Goal: Information Seeking & Learning: Compare options

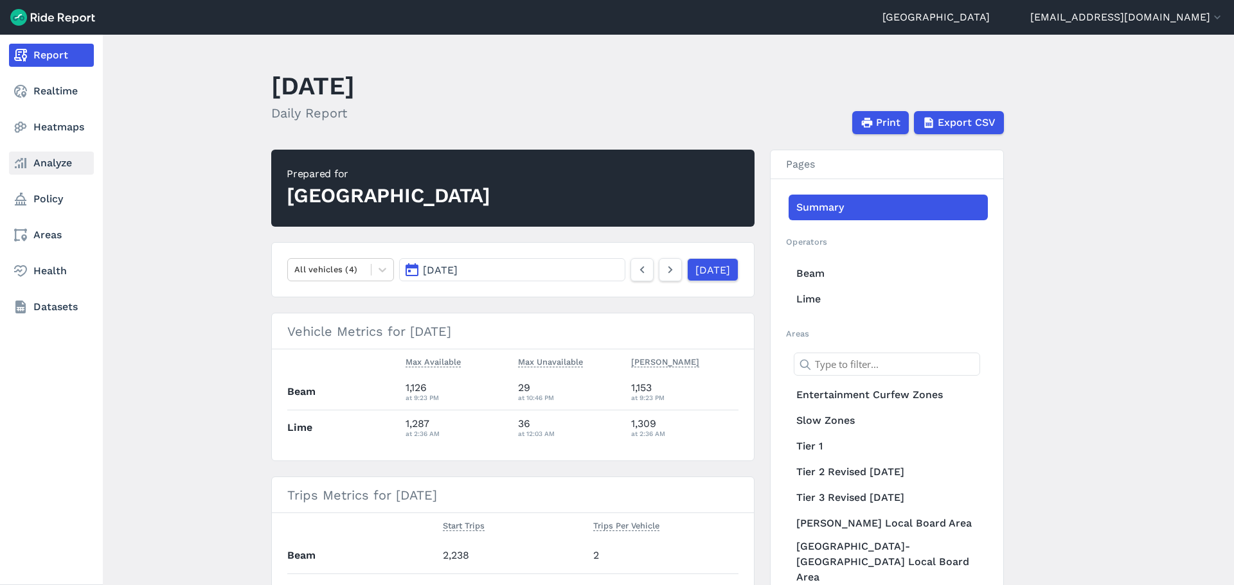
click at [41, 164] on link "Analyze" at bounding box center [51, 163] width 85 height 23
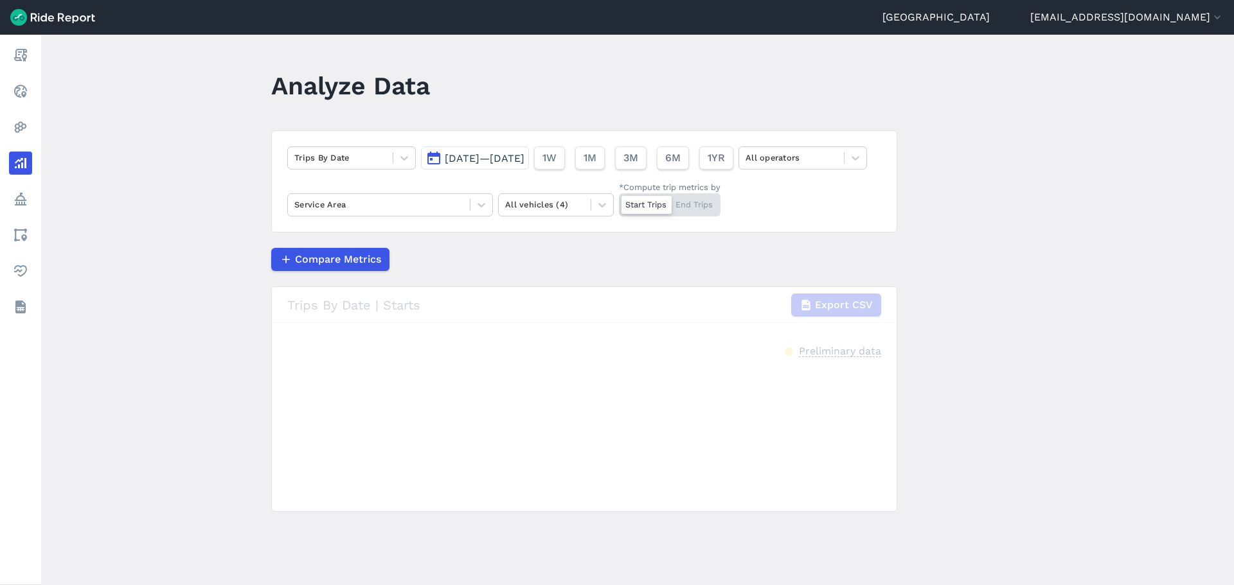
click at [455, 163] on span "[DATE]—[DATE]" at bounding box center [485, 158] width 80 height 12
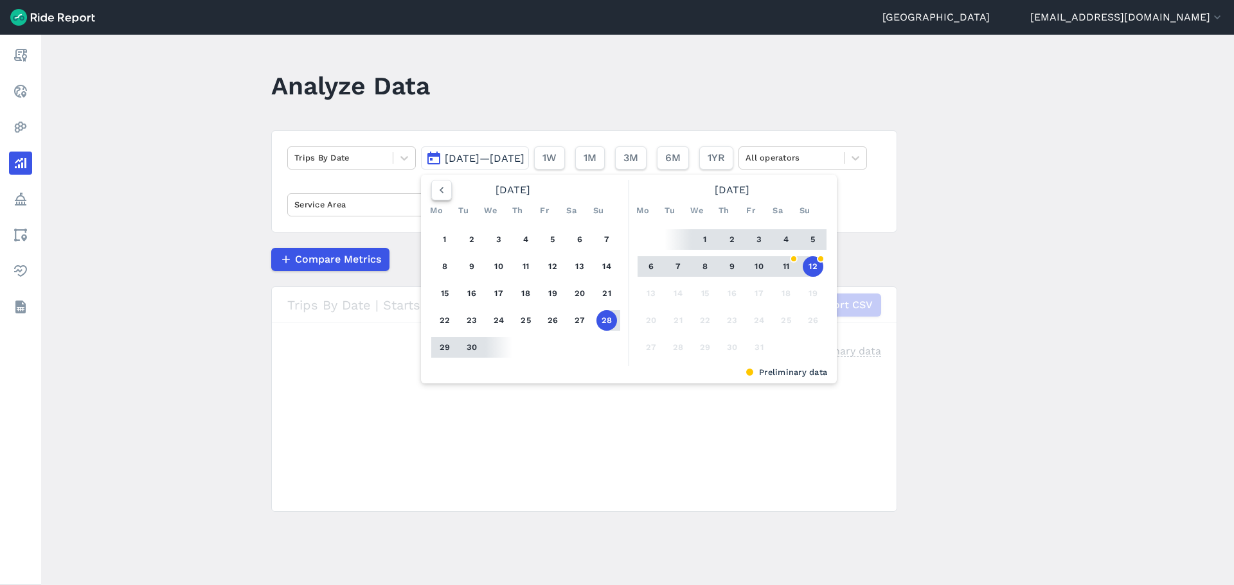
click at [440, 189] on use "button" at bounding box center [442, 190] width 4 height 6
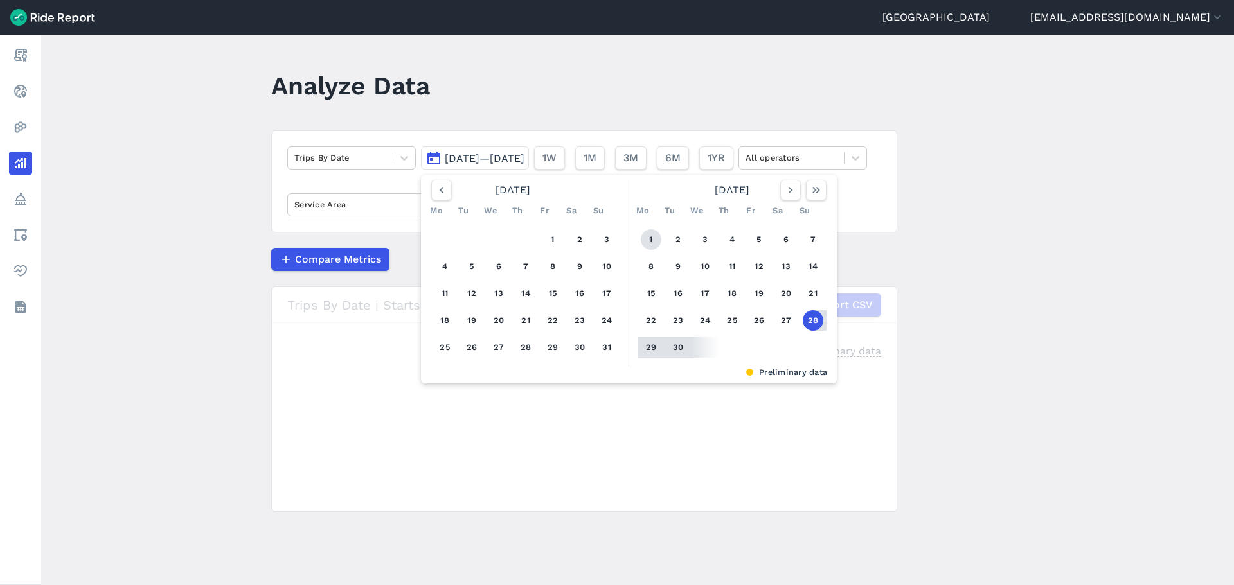
click at [652, 233] on button "1" at bounding box center [651, 239] width 21 height 21
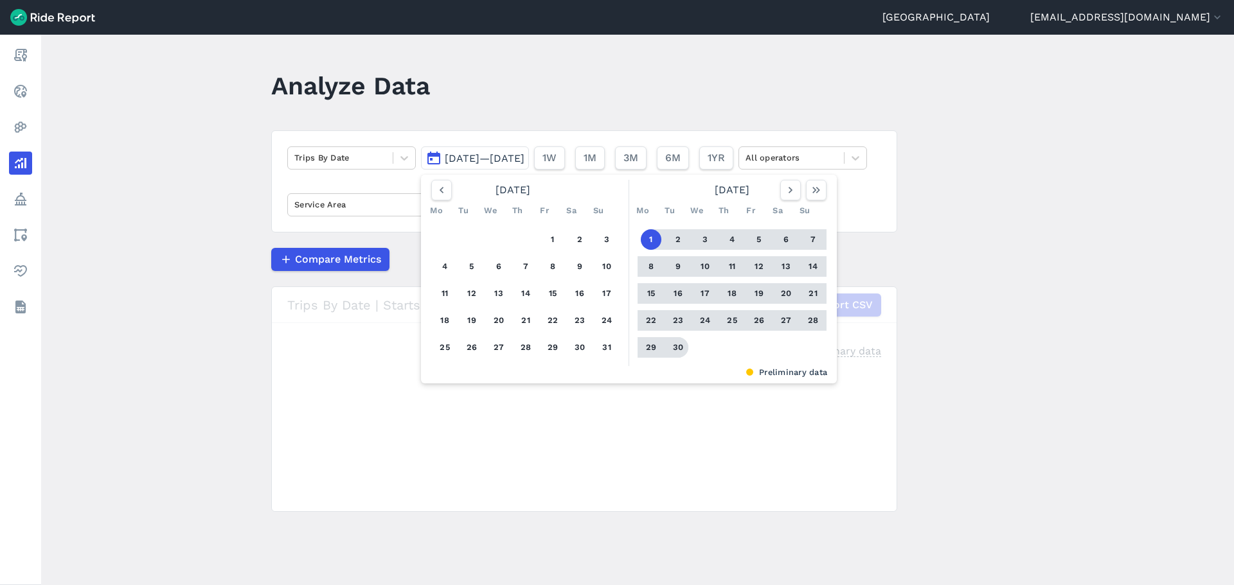
click at [680, 343] on button "30" at bounding box center [678, 347] width 21 height 21
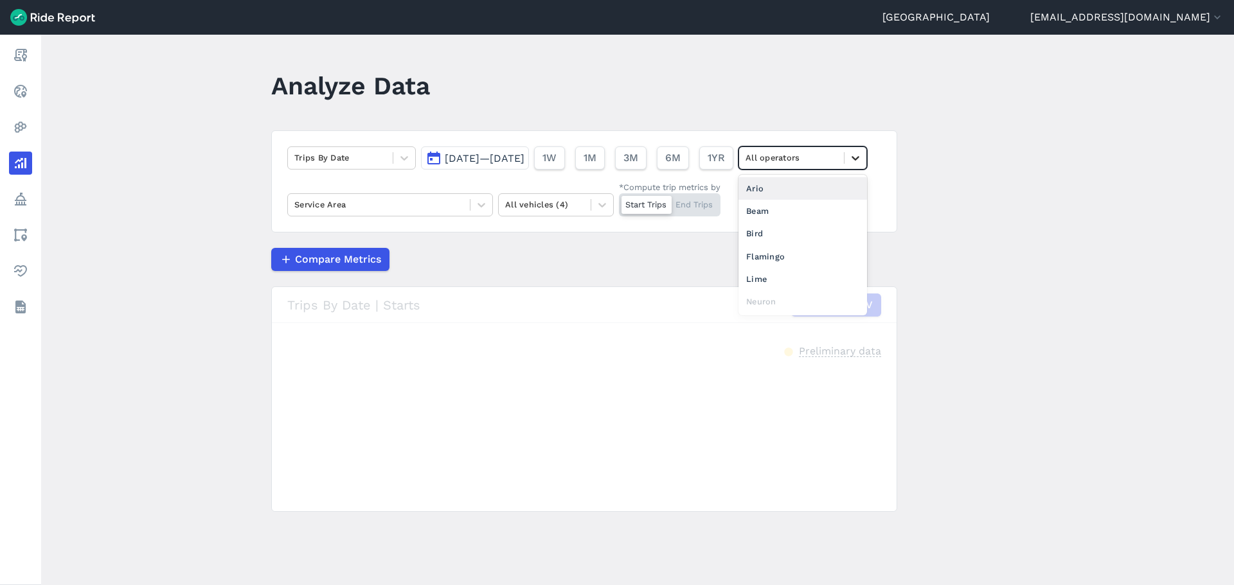
click at [844, 169] on div at bounding box center [855, 158] width 22 height 22
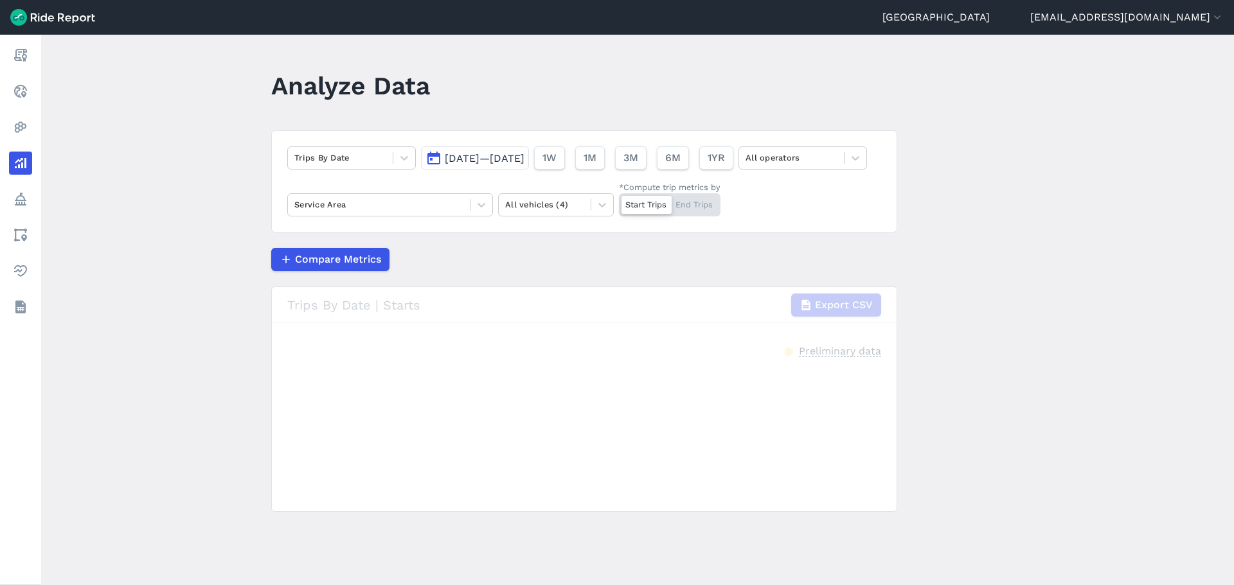
click at [179, 302] on main "Analyze Data Trips By Date [DATE]—[DATE] 1W 1M 3M 6M 1YR All operators Service …" at bounding box center [637, 310] width 1193 height 551
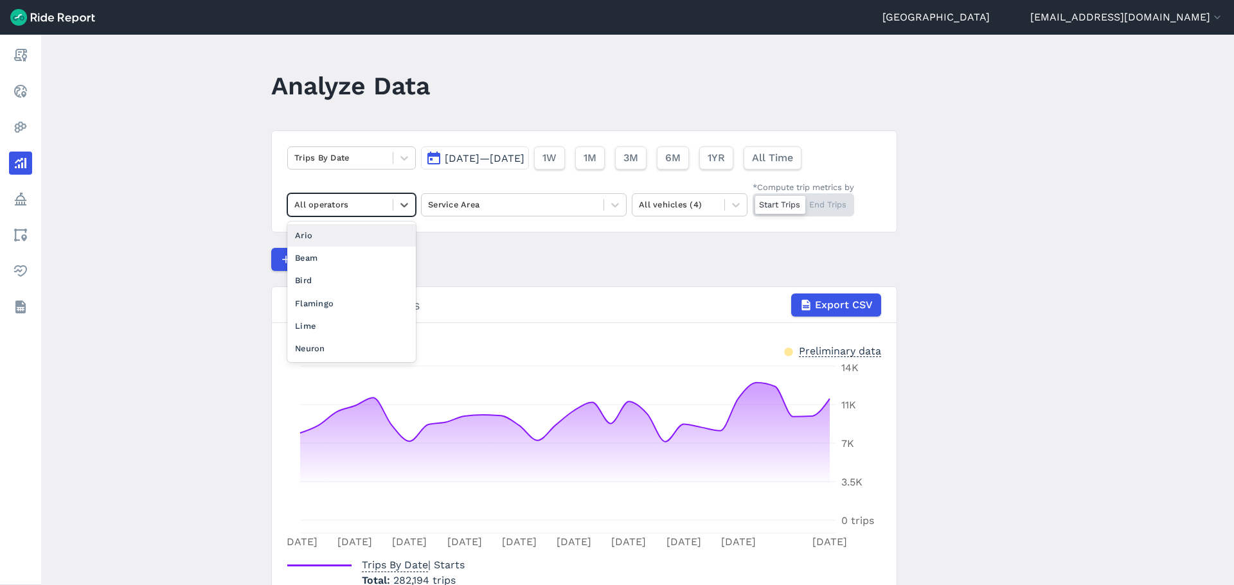
click at [352, 206] on div at bounding box center [340, 204] width 92 height 15
click at [355, 299] on div "Flamingo" at bounding box center [351, 303] width 129 height 22
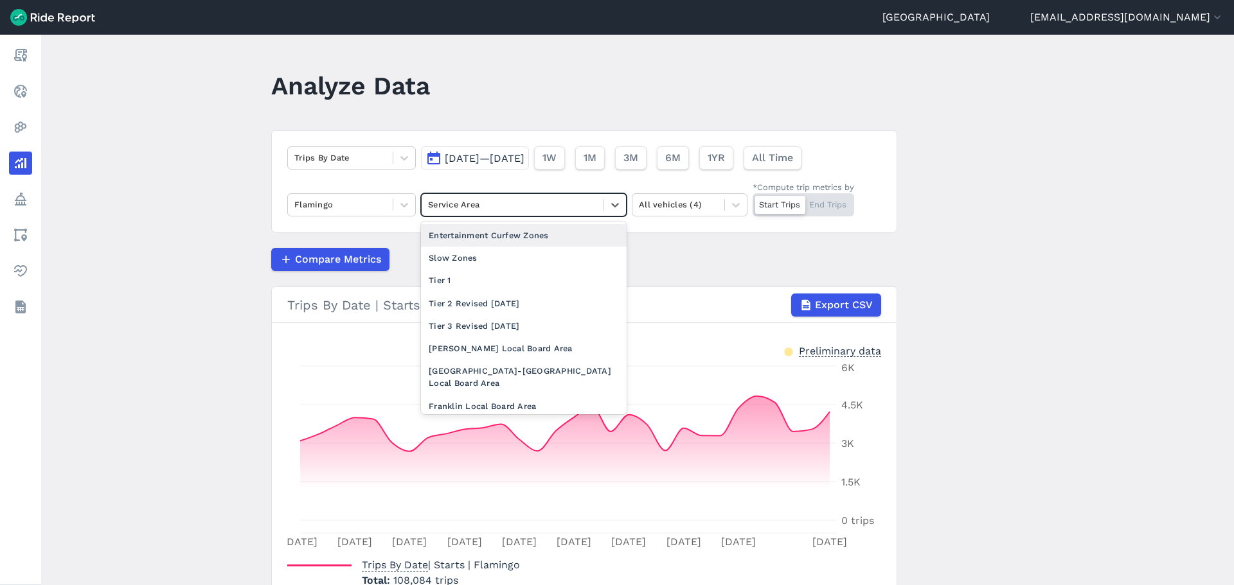
click at [562, 214] on div "Service Area" at bounding box center [513, 205] width 182 height 20
click at [510, 281] on div "Tier 1" at bounding box center [524, 280] width 206 height 22
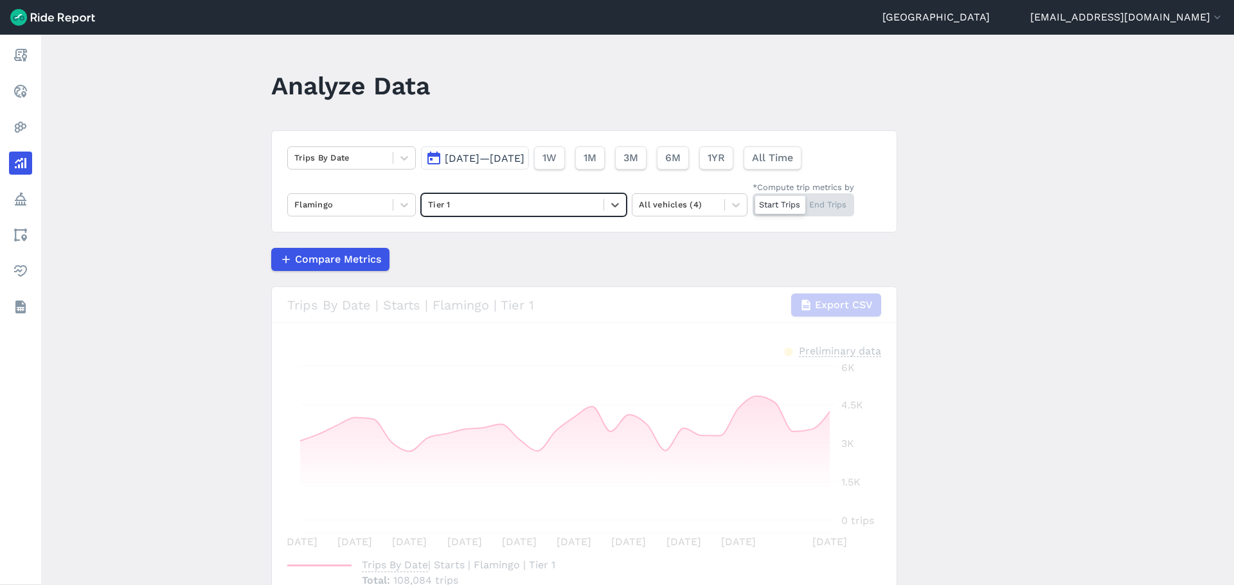
click at [505, 271] on div "Compare Metrics" at bounding box center [584, 259] width 626 height 23
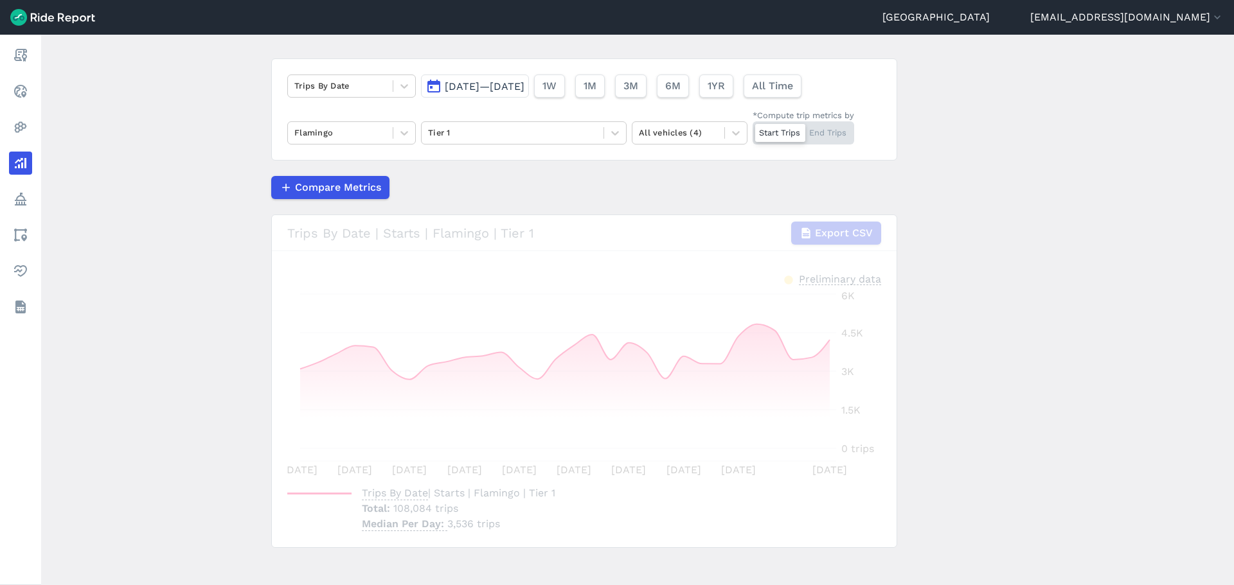
scroll to position [81, 0]
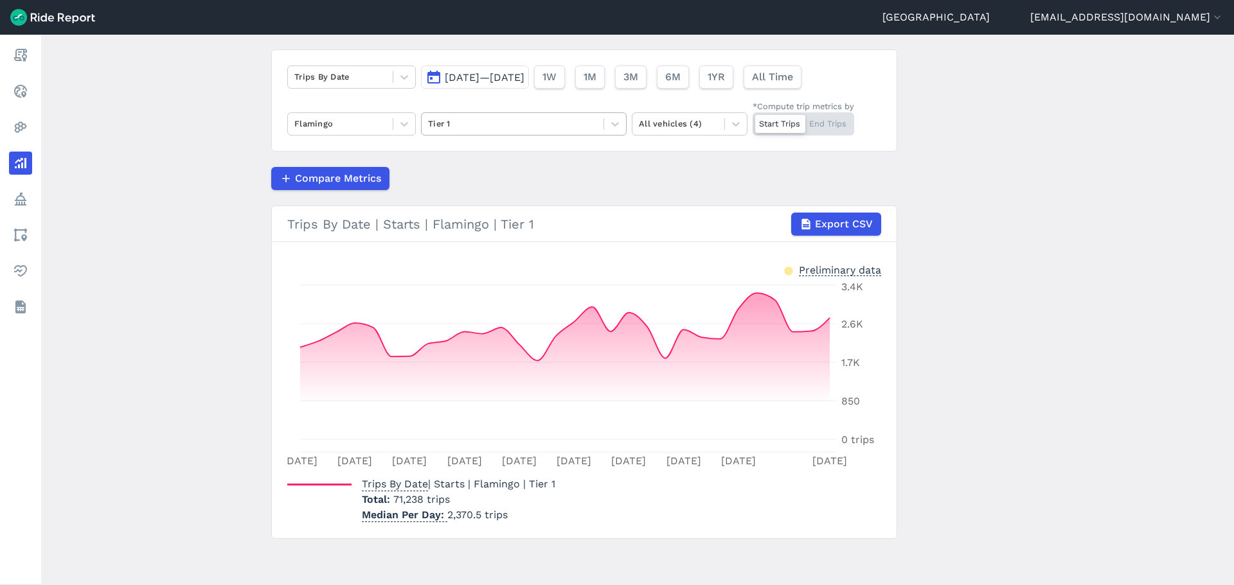
click at [461, 126] on div at bounding box center [512, 123] width 169 height 15
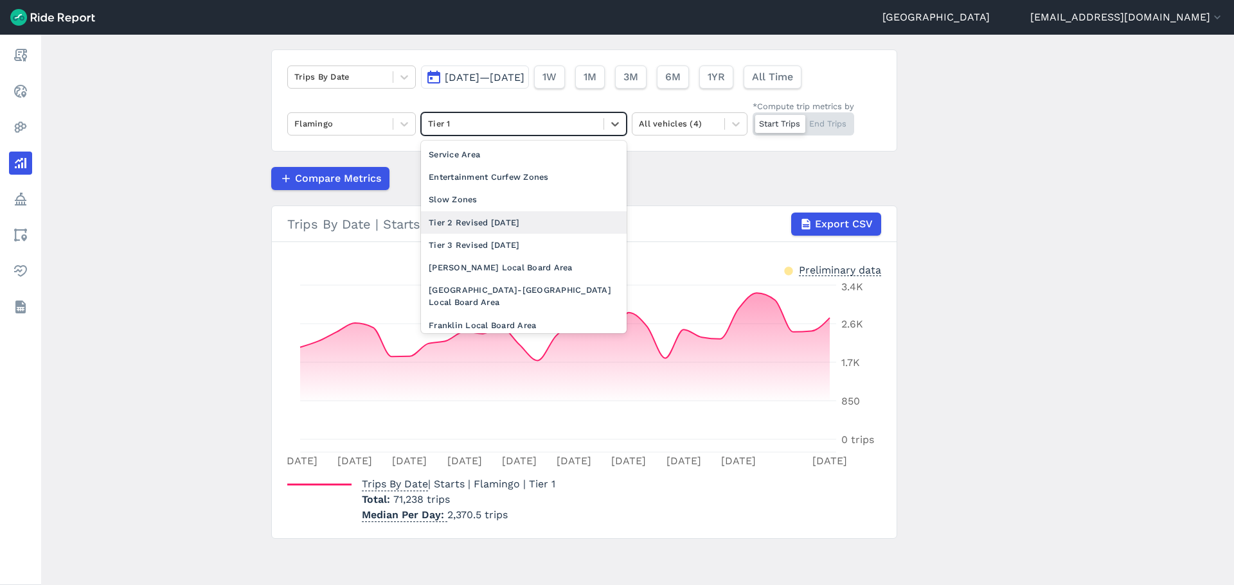
click at [465, 224] on div "Tier 2 Revised [DATE]" at bounding box center [524, 222] width 206 height 22
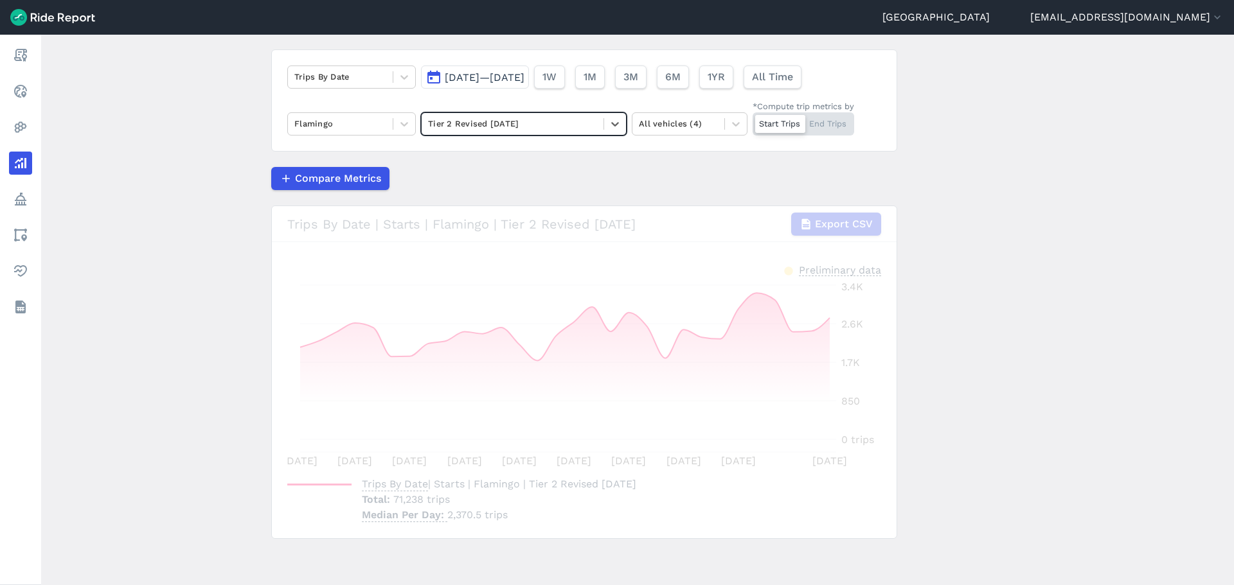
click at [223, 269] on main "Analyze Data Trips By Date [DATE]—[DATE] 1W 1M 3M 6M 1YR All Time Flamingo opti…" at bounding box center [637, 310] width 1193 height 551
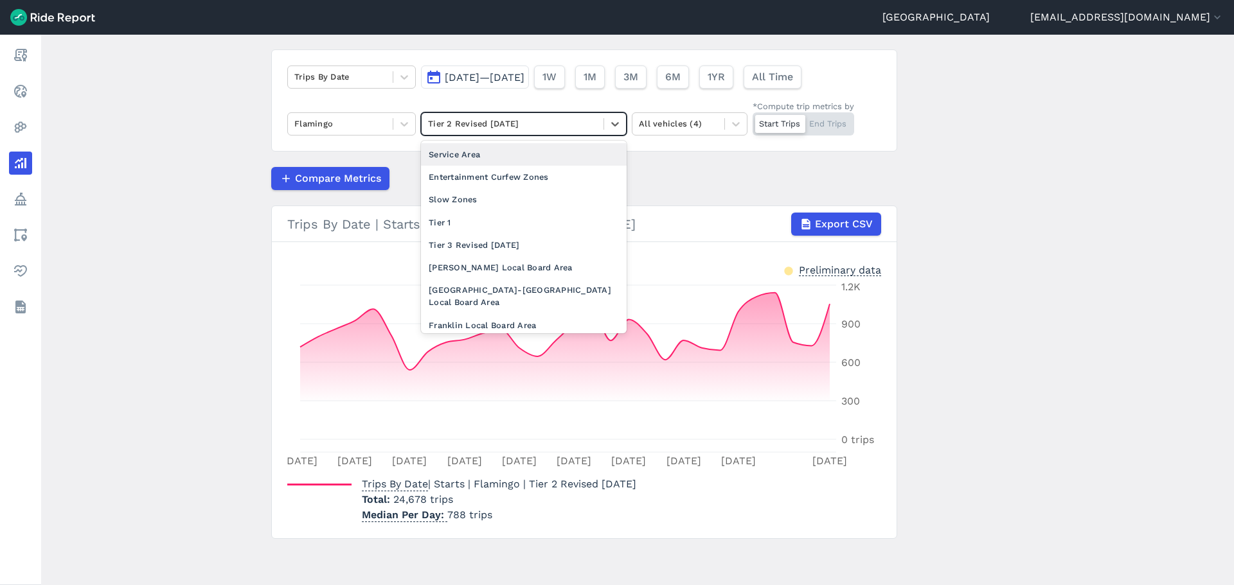
click at [451, 116] on div at bounding box center [512, 123] width 169 height 15
click at [458, 224] on div "Tier 1" at bounding box center [524, 222] width 206 height 22
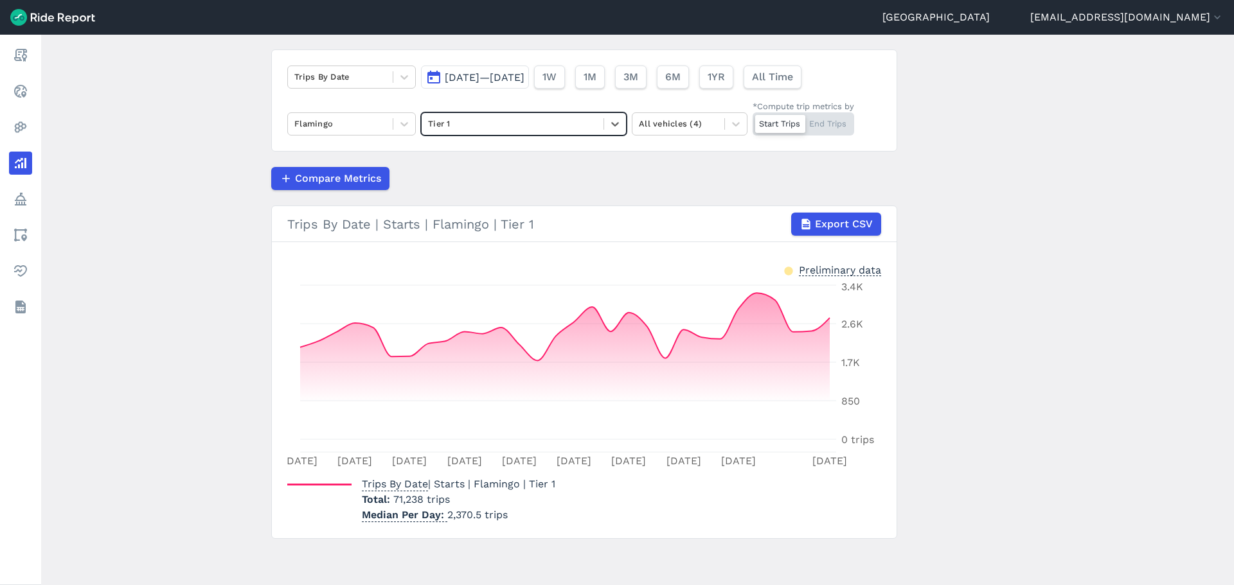
click at [213, 276] on main "Analyze Data Trips By Date [DATE]—[DATE] 1W 1M 3M 6M 1YR All Time Flamingo opti…" at bounding box center [637, 310] width 1193 height 551
click at [479, 133] on div "Tier 1" at bounding box center [513, 124] width 182 height 20
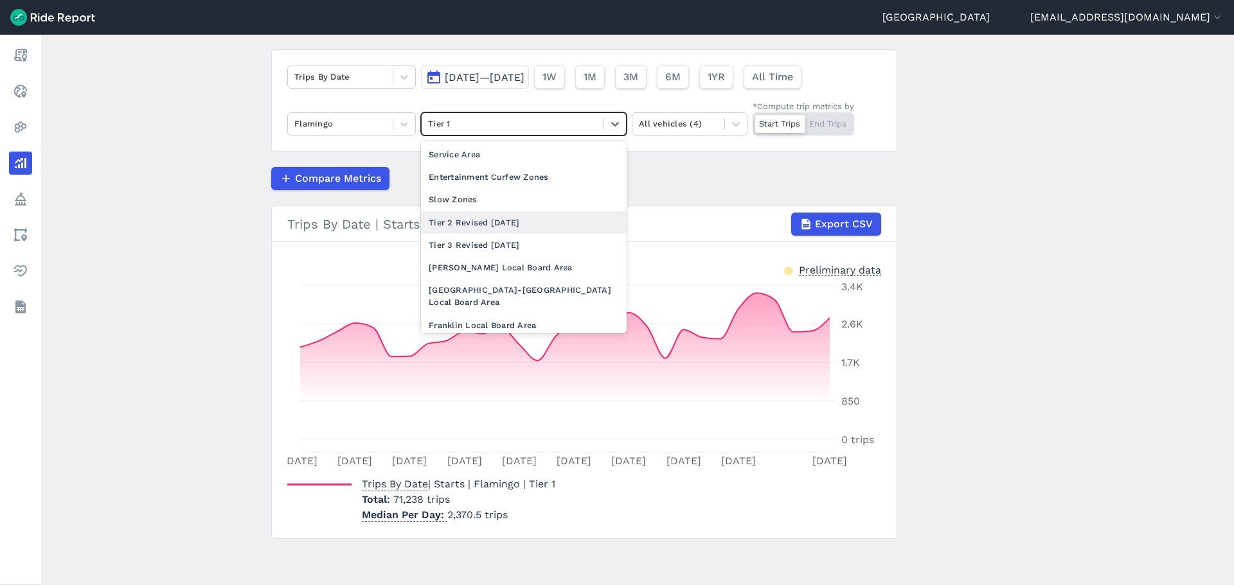
click at [470, 229] on div "Tier 2 Revised [DATE]" at bounding box center [524, 222] width 206 height 22
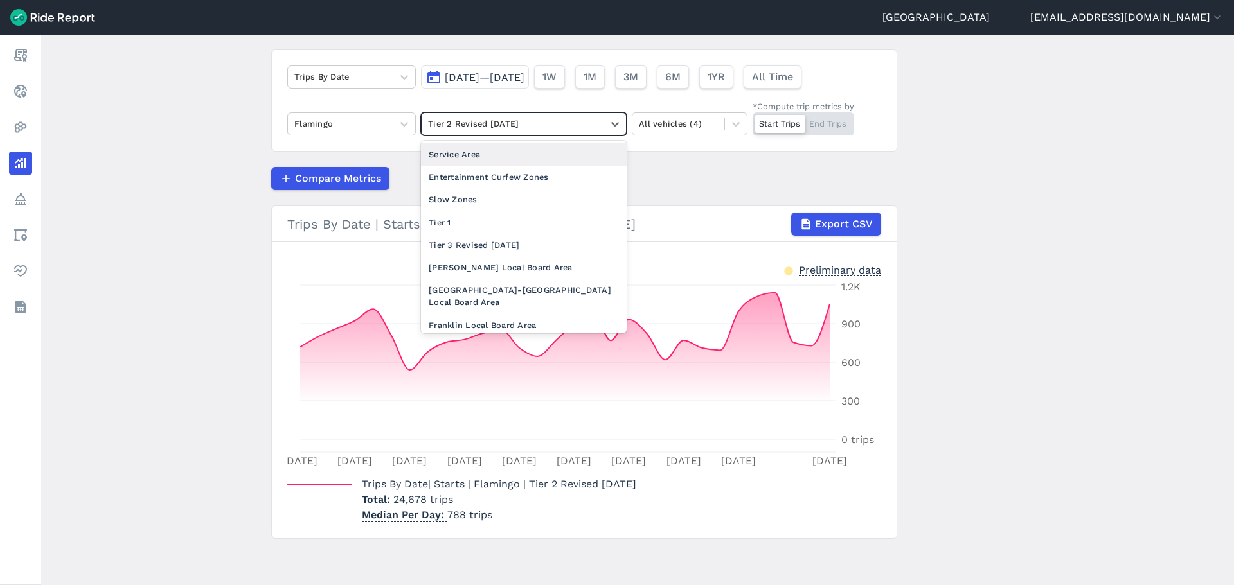
click at [485, 123] on div at bounding box center [512, 123] width 169 height 15
click at [467, 250] on div "Tier 3 Revised [DATE]" at bounding box center [524, 245] width 206 height 22
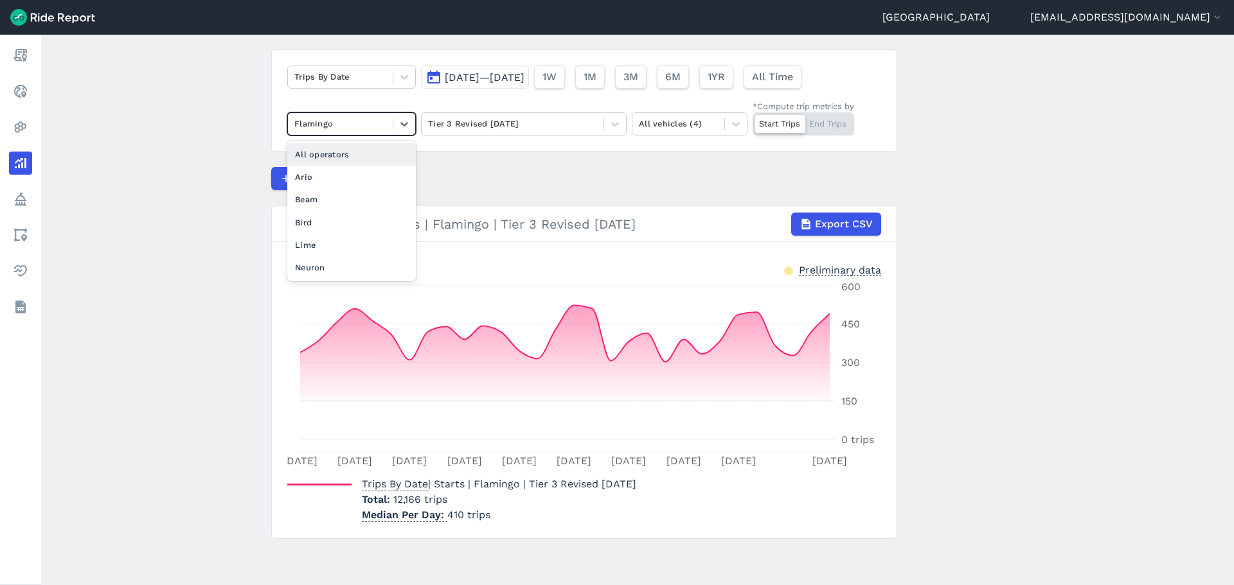
click at [353, 118] on div at bounding box center [340, 123] width 92 height 15
click at [317, 242] on div "Lime" at bounding box center [351, 245] width 129 height 22
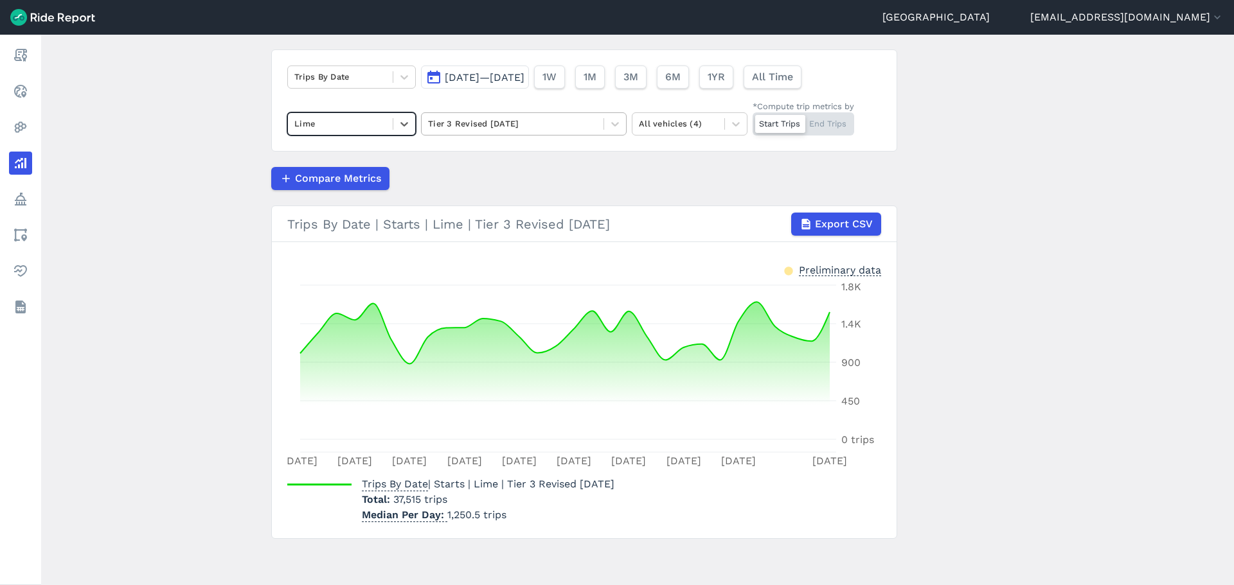
click at [475, 124] on div at bounding box center [512, 123] width 169 height 15
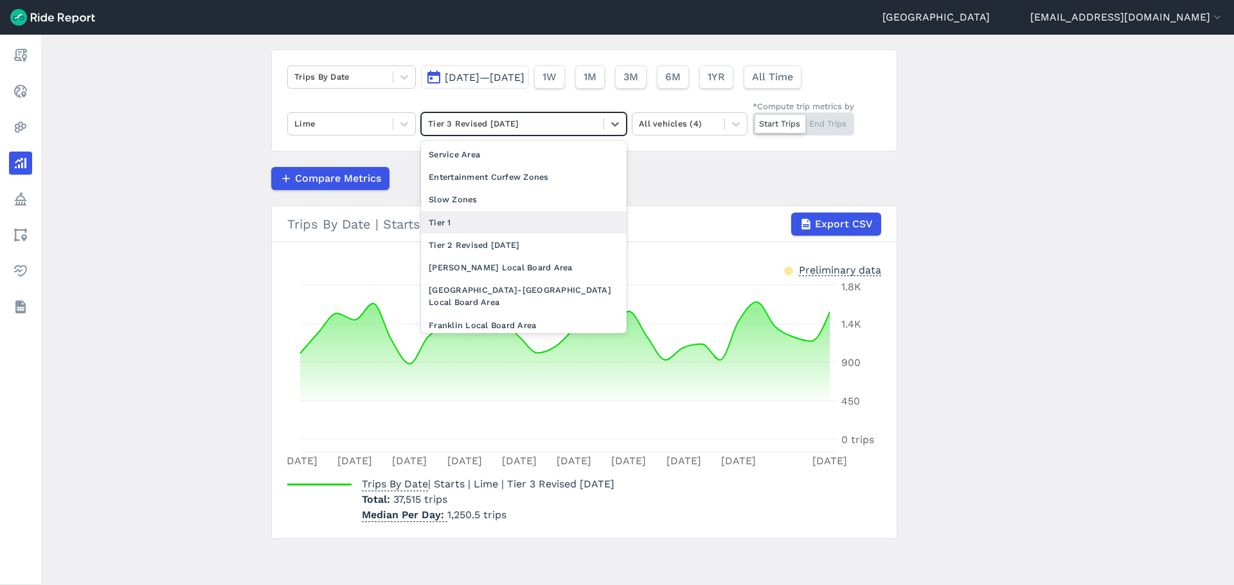
click at [475, 222] on div "Tier 1" at bounding box center [524, 222] width 206 height 22
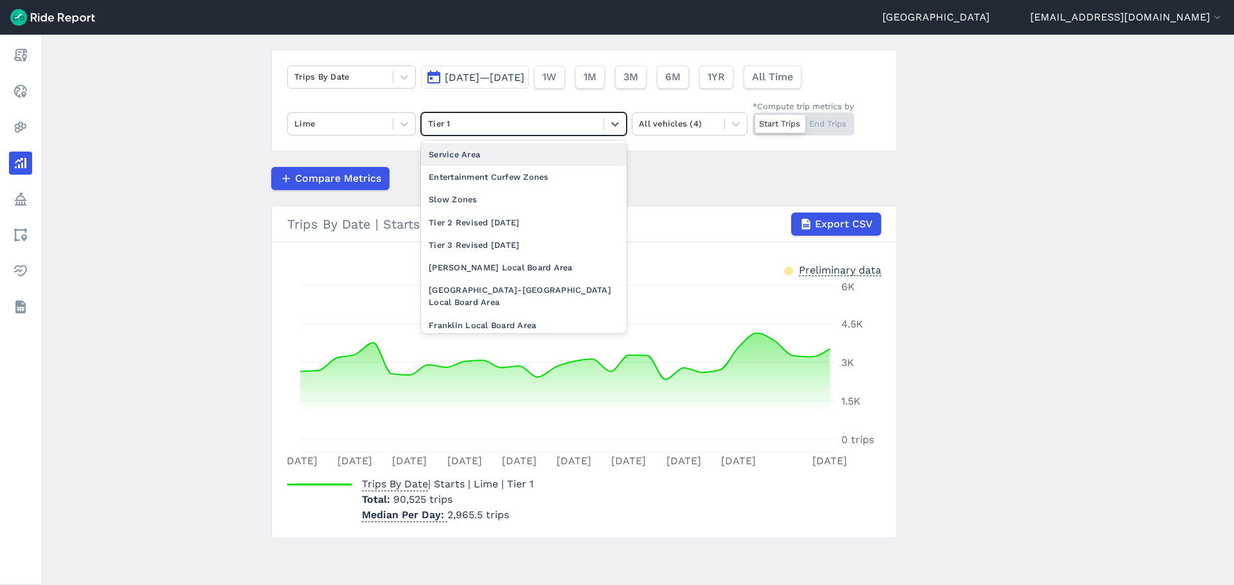
click at [459, 128] on div at bounding box center [512, 123] width 169 height 15
click at [461, 226] on div "Tier 2 Revised [DATE]" at bounding box center [524, 222] width 206 height 22
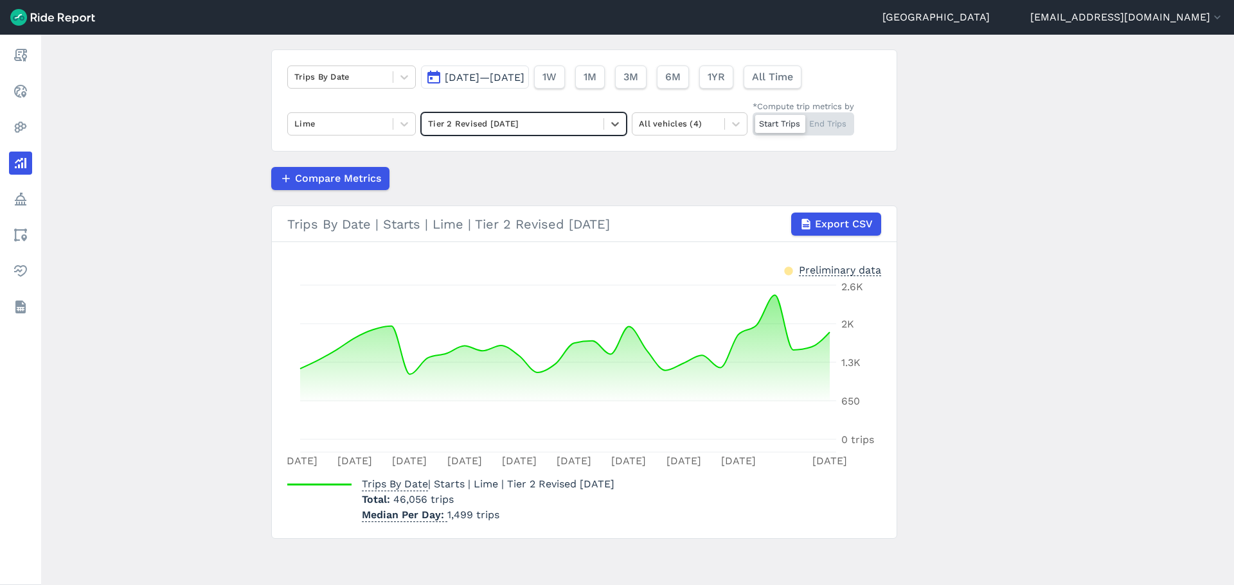
click at [463, 120] on div at bounding box center [512, 123] width 169 height 15
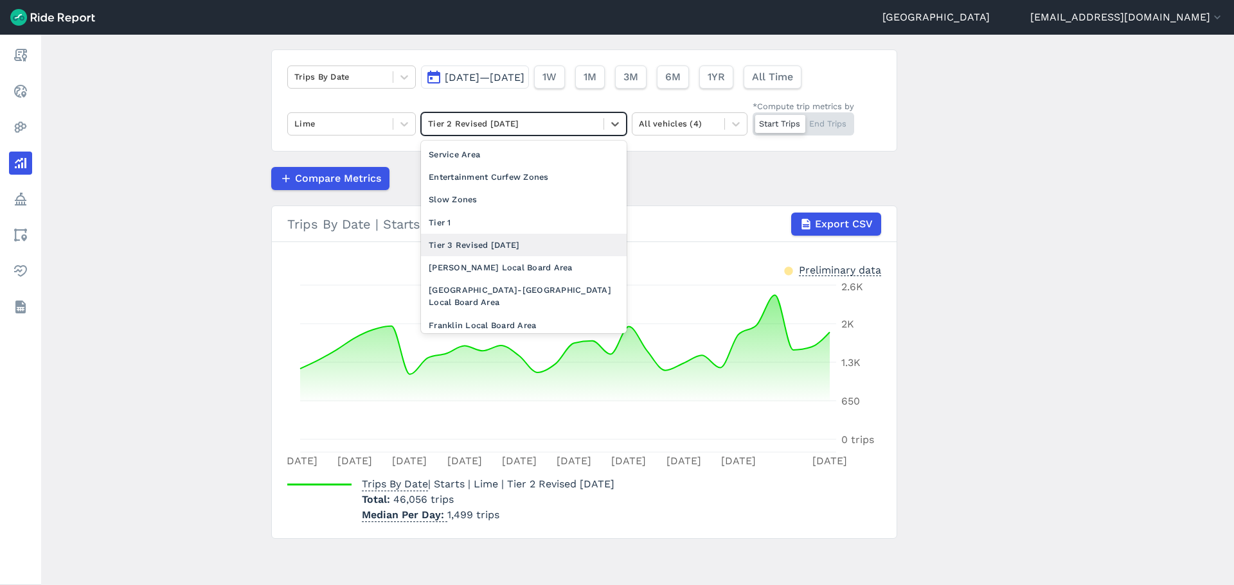
click at [469, 245] on div "Tier 3 Revised [DATE]" at bounding box center [524, 245] width 206 height 22
